Goal: Ask a question: Seek information or help from site administrators or community

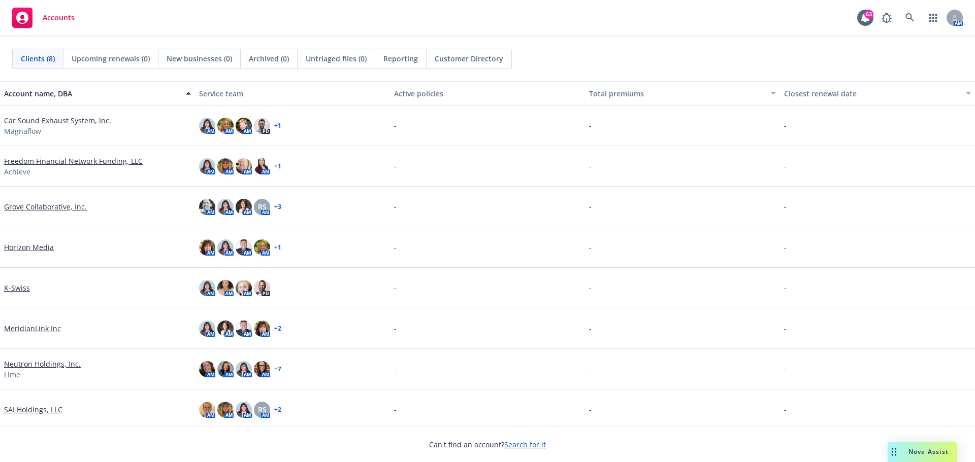
click at [904, 456] on div "Nova Assist" at bounding box center [928, 452] width 56 height 9
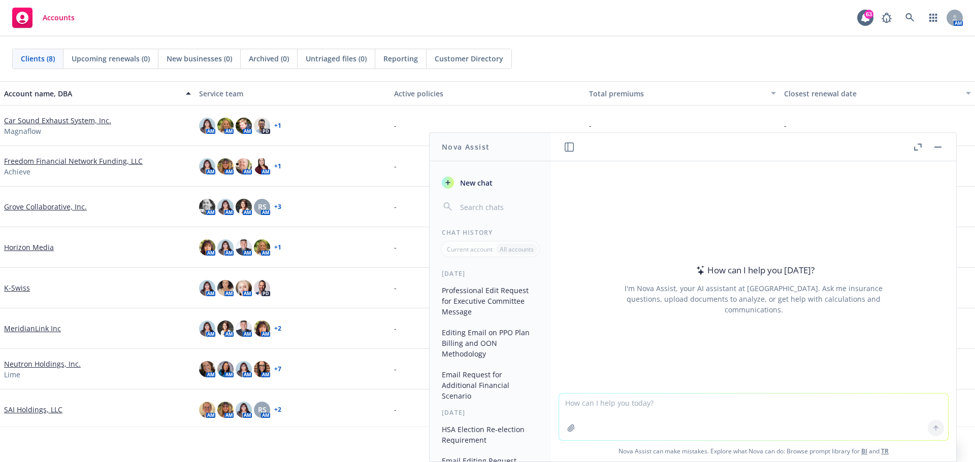
click at [631, 407] on textarea at bounding box center [753, 417] width 389 height 47
type textarea "u"
type textarea "Please update this email."
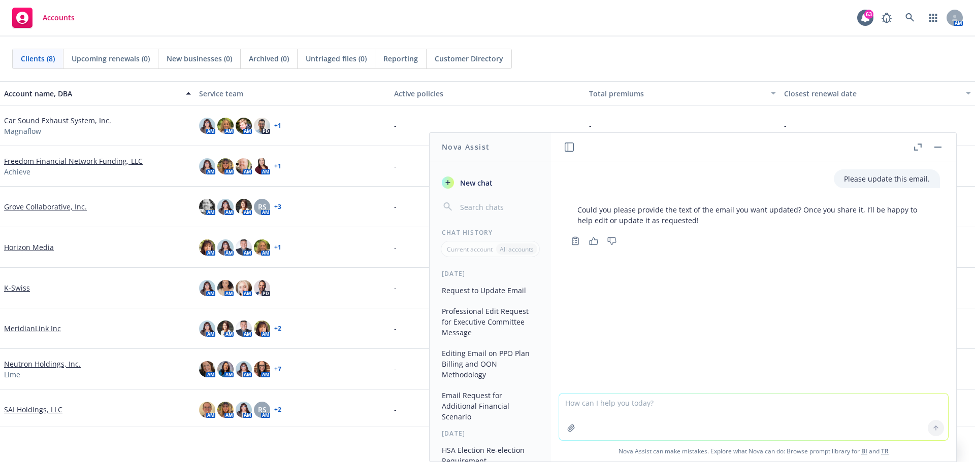
click at [570, 405] on textarea at bounding box center [753, 417] width 389 height 47
paste textarea "May we receive an ETA on the additional monthly reports samples required? Also,…"
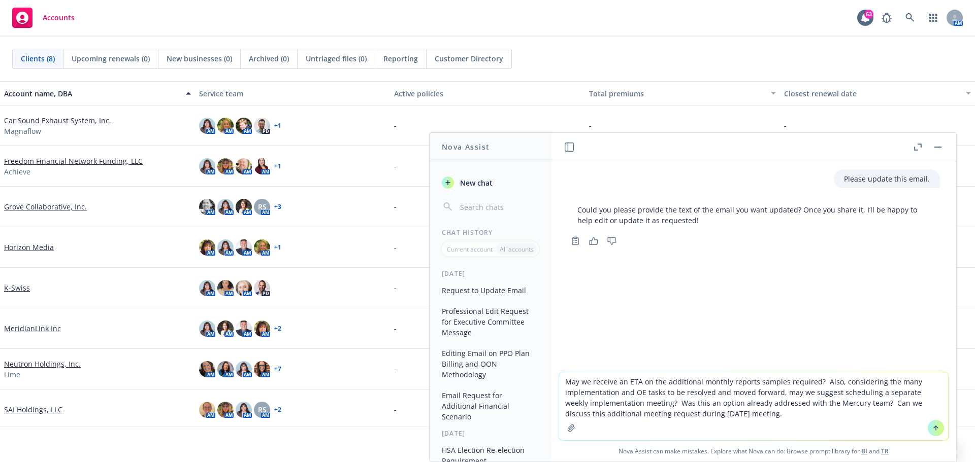
type textarea "May we receive an ETA on the additional monthly reports samples required? Also,…"
click at [932, 426] on icon at bounding box center [935, 428] width 7 height 7
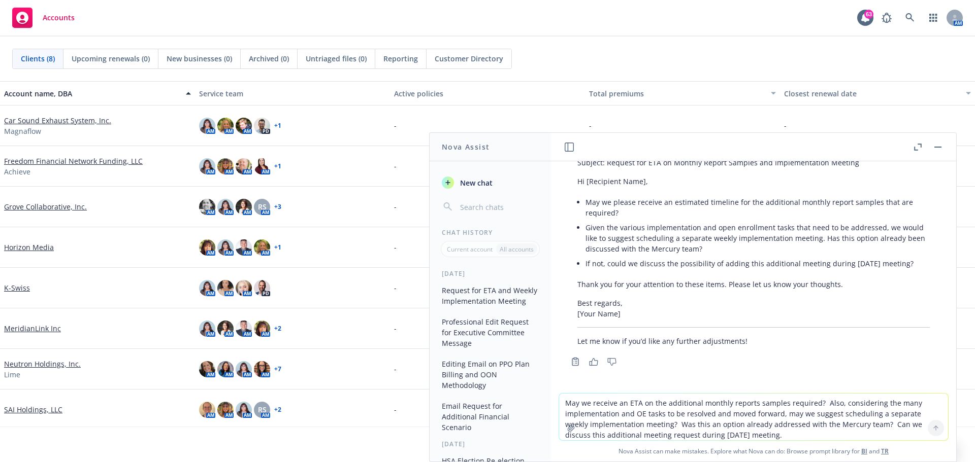
scroll to position [219, 0]
drag, startPoint x: 606, startPoint y: 220, endPoint x: 598, endPoint y: 208, distance: 14.4
click at [606, 220] on li "Given the various implementation and open enrollment tasks that need to be addr…" at bounding box center [757, 238] width 344 height 36
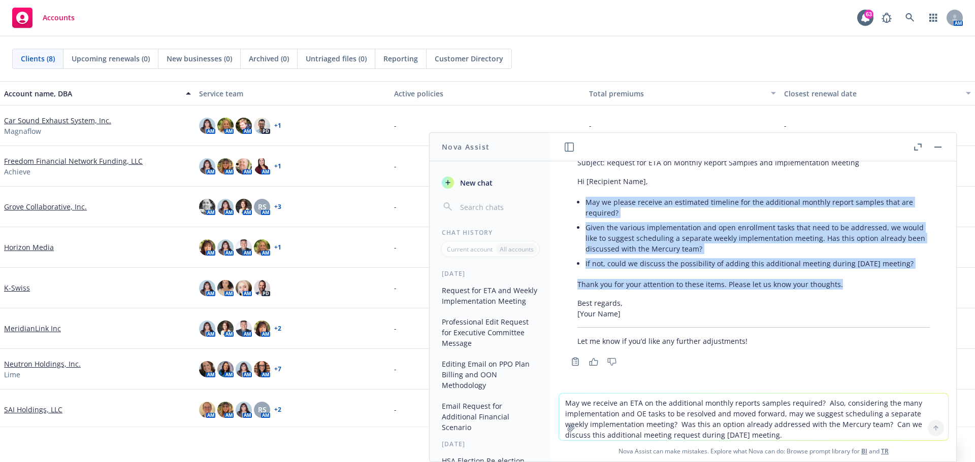
drag, startPoint x: 587, startPoint y: 190, endPoint x: 761, endPoint y: 223, distance: 177.1
click at [875, 277] on div "Here's an updated and polished version of your email: Subject: Request for ETA …" at bounding box center [753, 238] width 373 height 225
copy div "May we please receive an estimated timeline for the additional monthly report s…"
